Goal: Information Seeking & Learning: Learn about a topic

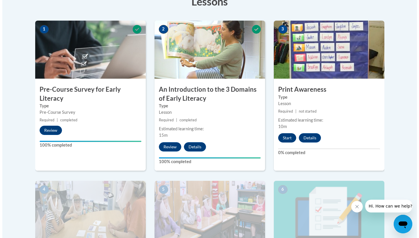
scroll to position [179, 0]
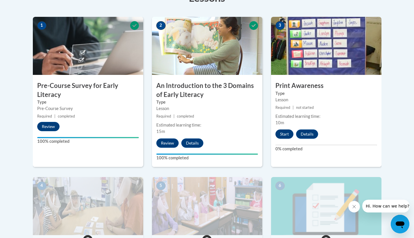
click at [286, 133] on button "Start" at bounding box center [285, 134] width 18 height 9
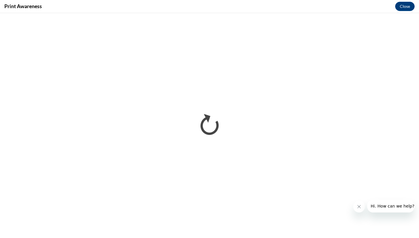
scroll to position [0, 0]
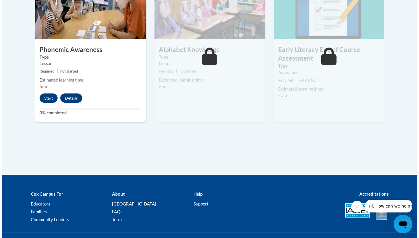
scroll to position [319, 0]
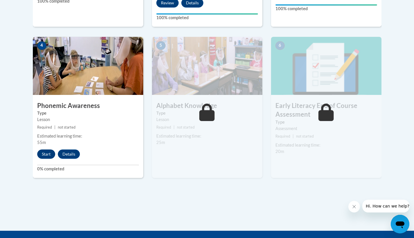
click at [44, 152] on button "Start" at bounding box center [46, 154] width 18 height 9
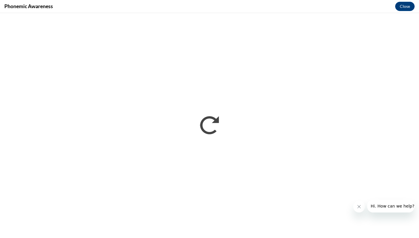
scroll to position [0, 0]
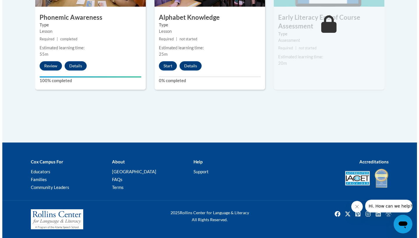
scroll to position [407, 0]
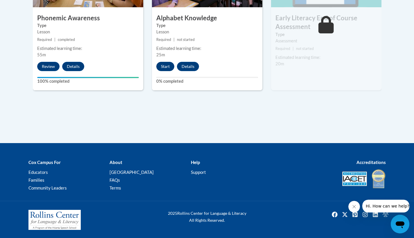
click at [167, 65] on button "Start" at bounding box center [165, 66] width 18 height 9
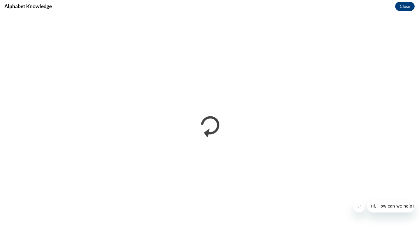
scroll to position [0, 0]
